Goal: Find specific page/section: Find specific page/section

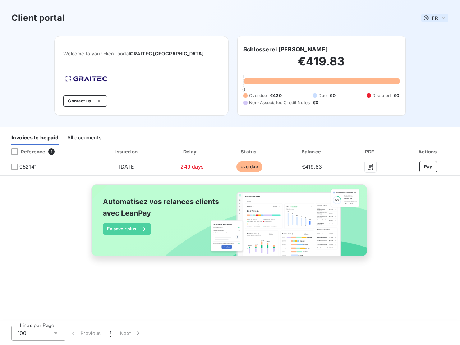
click at [435, 18] on span "FR" at bounding box center [435, 18] width 6 height 6
click at [97, 101] on button "Contact us" at bounding box center [84, 100] width 43 height 11
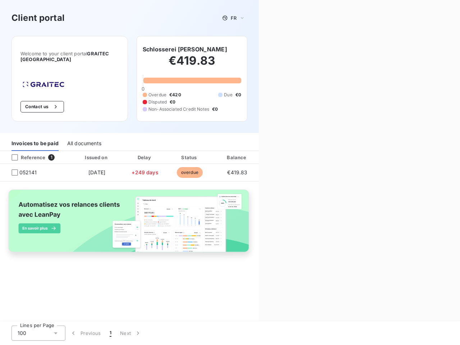
click at [277, 49] on div "Contact us Fill out the form below, and a member of our team will get back to y…" at bounding box center [359, 172] width 201 height 345
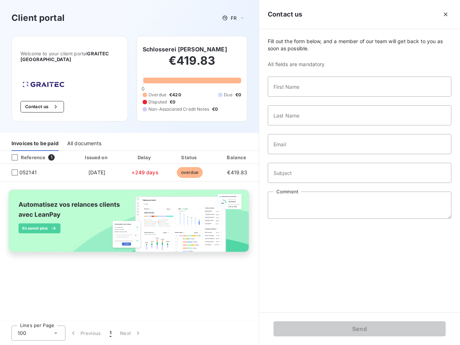
click at [35, 138] on div "Invoices to be paid" at bounding box center [34, 143] width 47 height 15
click at [84, 138] on div "All documents" at bounding box center [84, 143] width 34 height 15
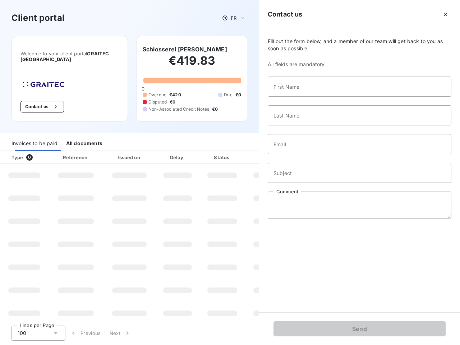
click at [46, 152] on th "Type 0" at bounding box center [24, 157] width 48 height 13
click at [15, 152] on th "Type 0" at bounding box center [24, 157] width 48 height 13
click at [127, 152] on th "Issued on" at bounding box center [129, 157] width 52 height 13
click at [190, 152] on th "Delay" at bounding box center [178, 157] width 44 height 13
